Goal: Check status: Check status

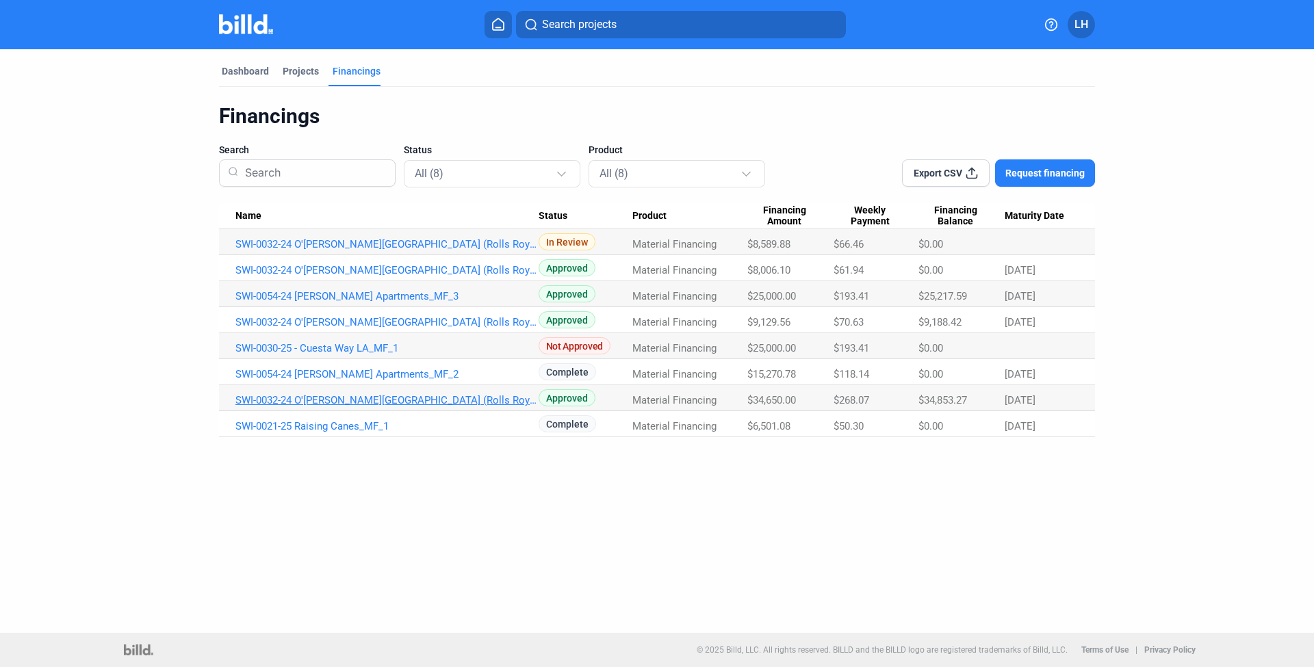
click at [401, 400] on link "SWI-0032-24 O'[PERSON_NAME][GEOGRAPHIC_DATA] (Rolls Royce)_MF_1" at bounding box center [386, 400] width 303 height 12
click at [422, 402] on link "SWI-0032-24 O'[PERSON_NAME][GEOGRAPHIC_DATA] (Rolls Royce)_MF_1" at bounding box center [386, 400] width 303 height 12
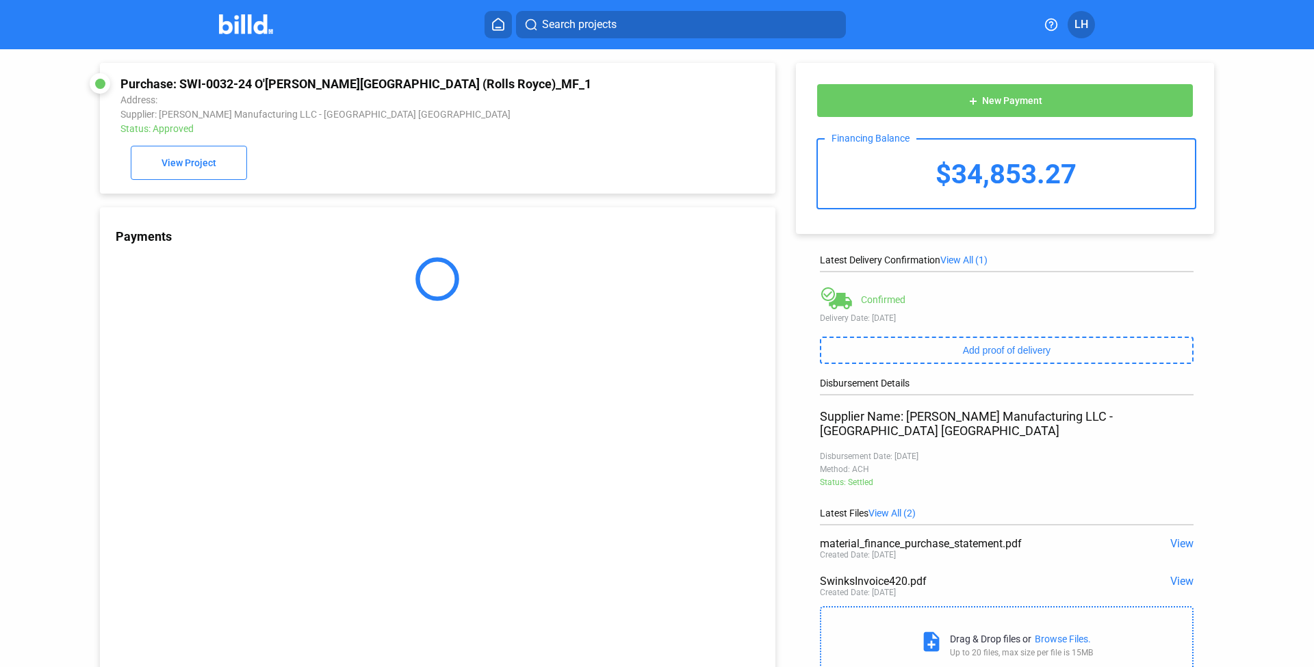
scroll to position [3, 0]
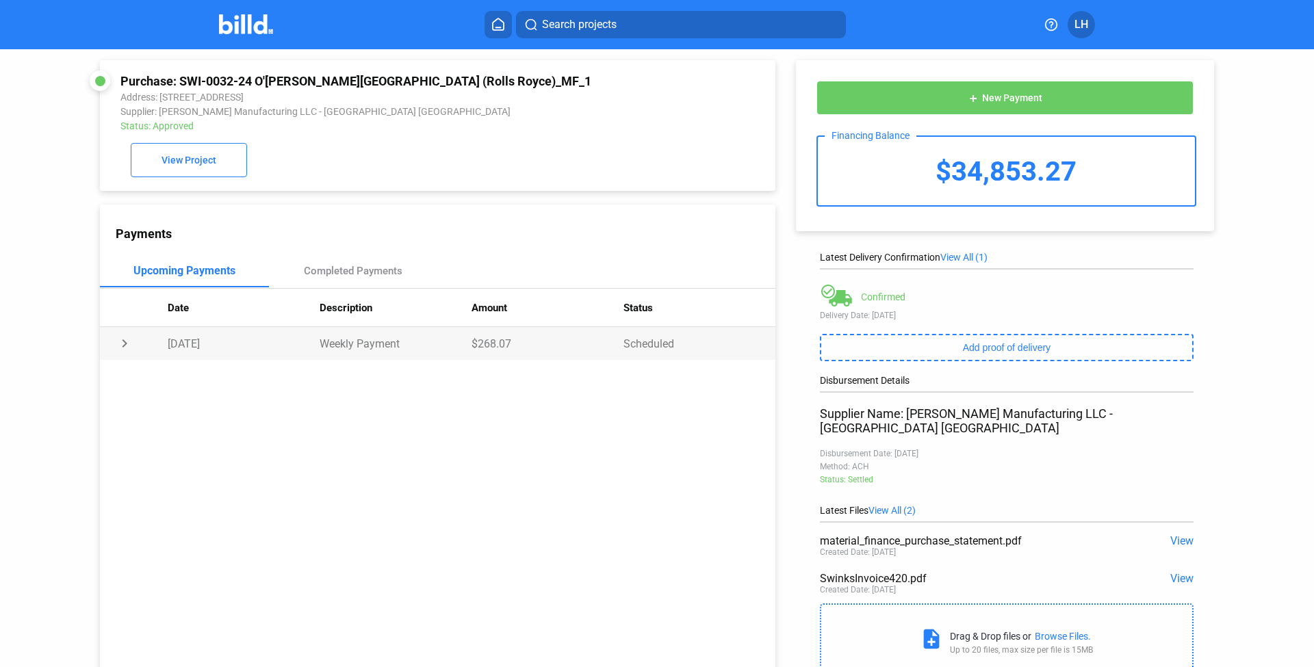
click at [364, 351] on td "Weekly Payment" at bounding box center [396, 343] width 152 height 33
click at [363, 351] on td "Weekly Payment" at bounding box center [396, 343] width 152 height 33
click at [360, 268] on div "Completed Payments" at bounding box center [353, 271] width 99 height 12
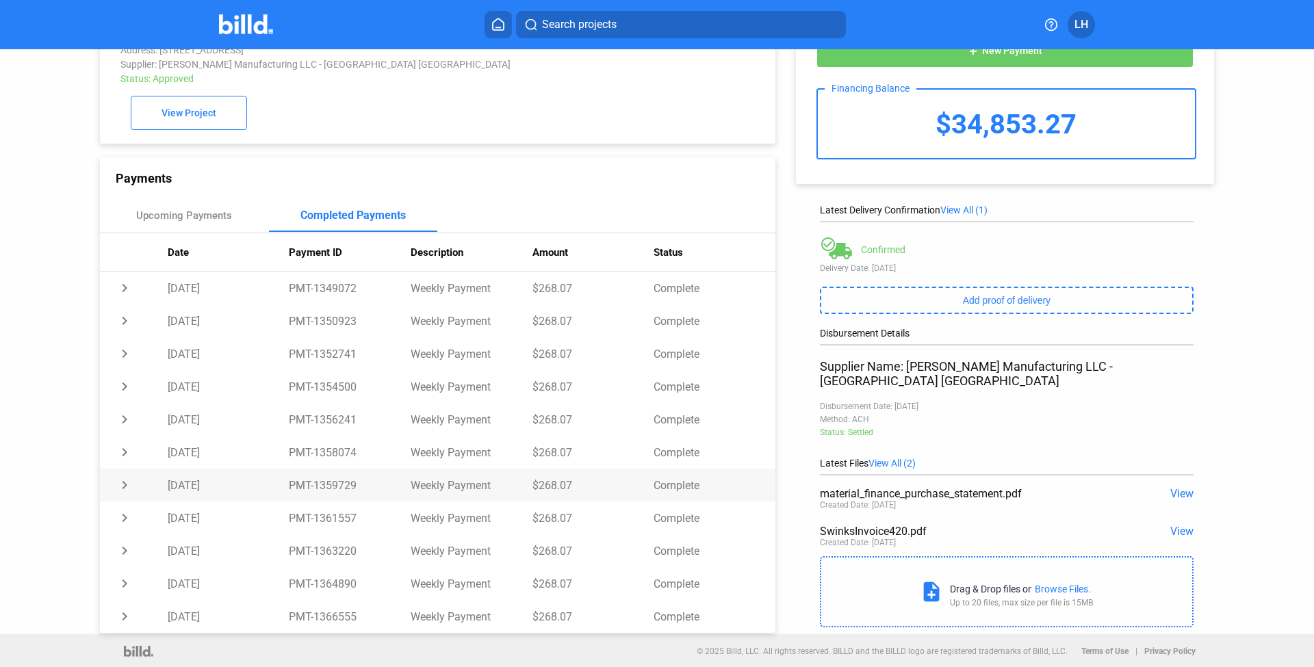
scroll to position [0, 0]
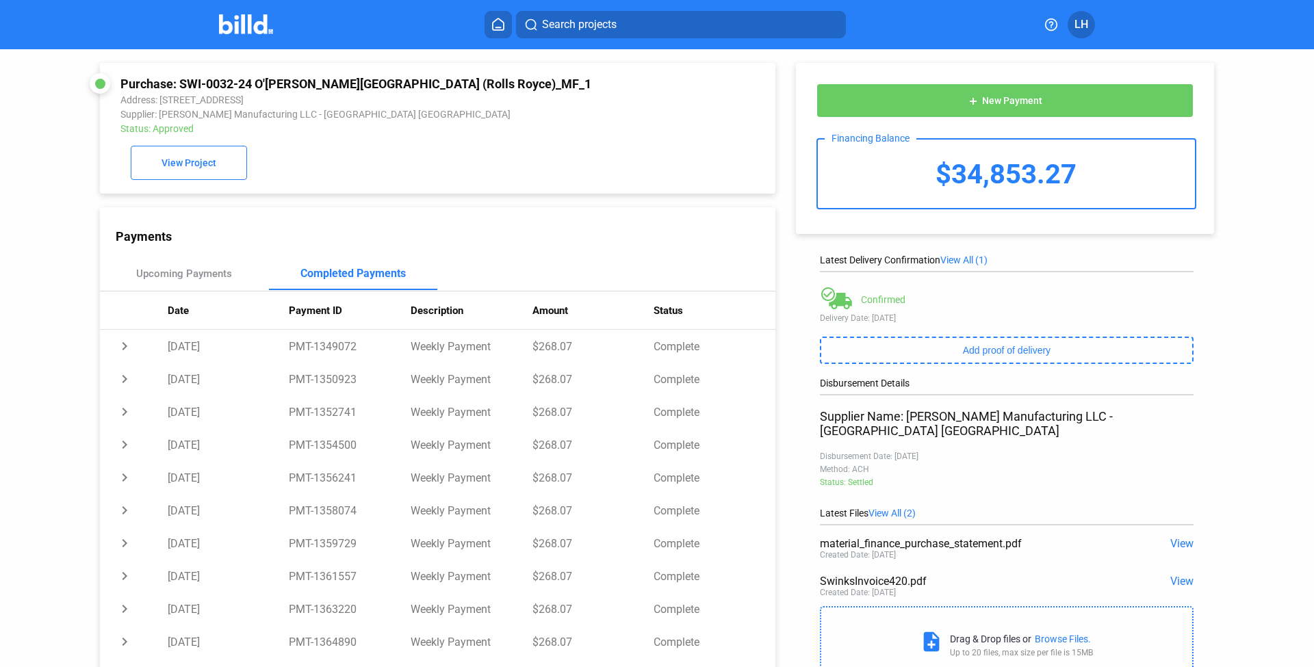
click at [232, 29] on img at bounding box center [246, 24] width 54 height 20
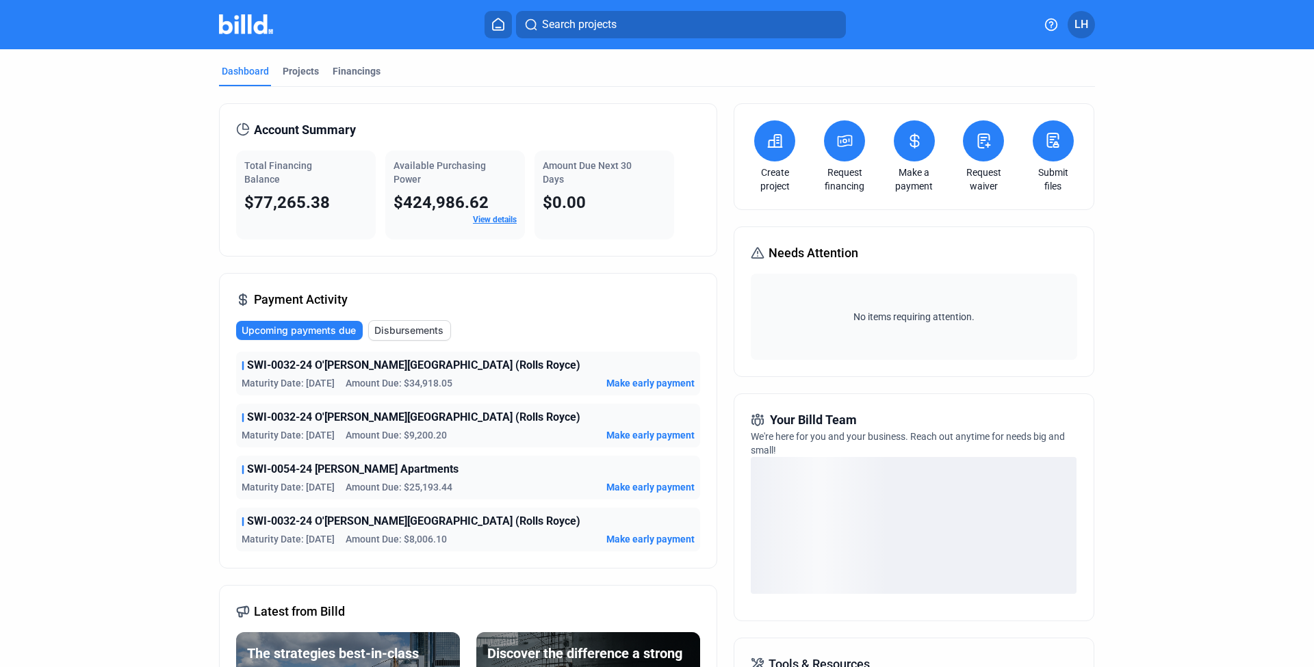
click at [188, 246] on dashboard "Dashboard Projects Financings Account Summary Total Financing Balance $77,265.3…" at bounding box center [657, 480] width 1183 height 863
